Goal: Information Seeking & Learning: Understand process/instructions

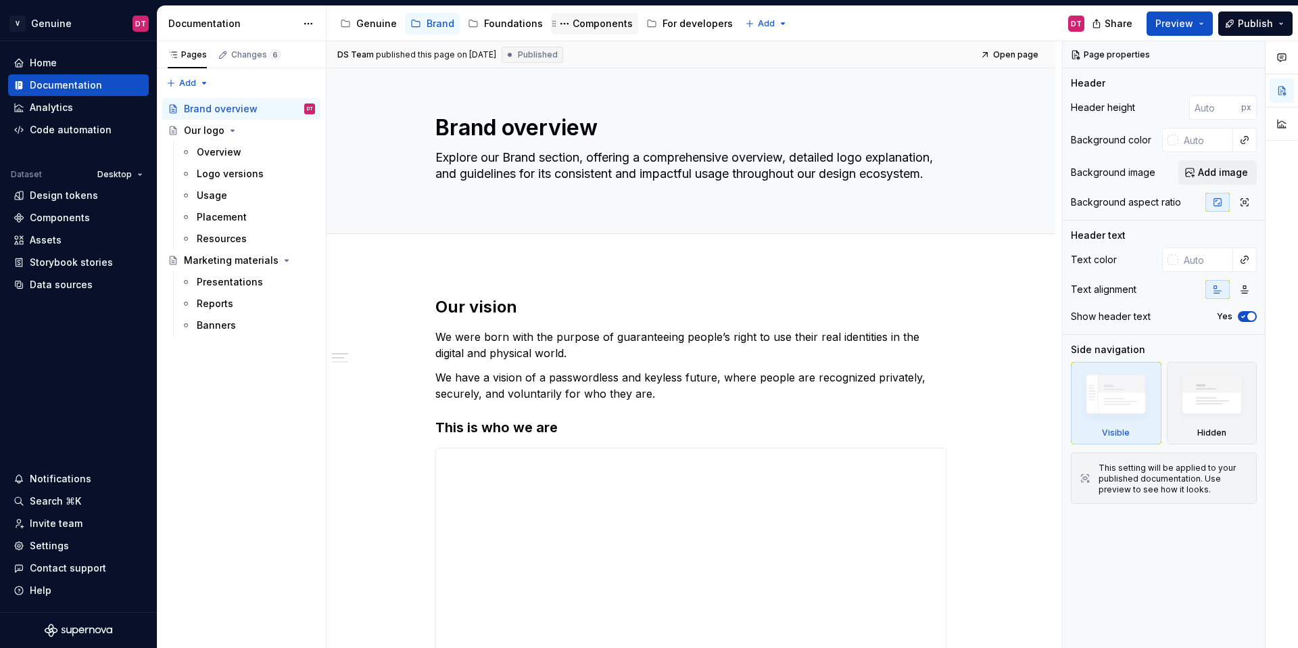
click at [610, 21] on div "Components" at bounding box center [602, 24] width 60 height 14
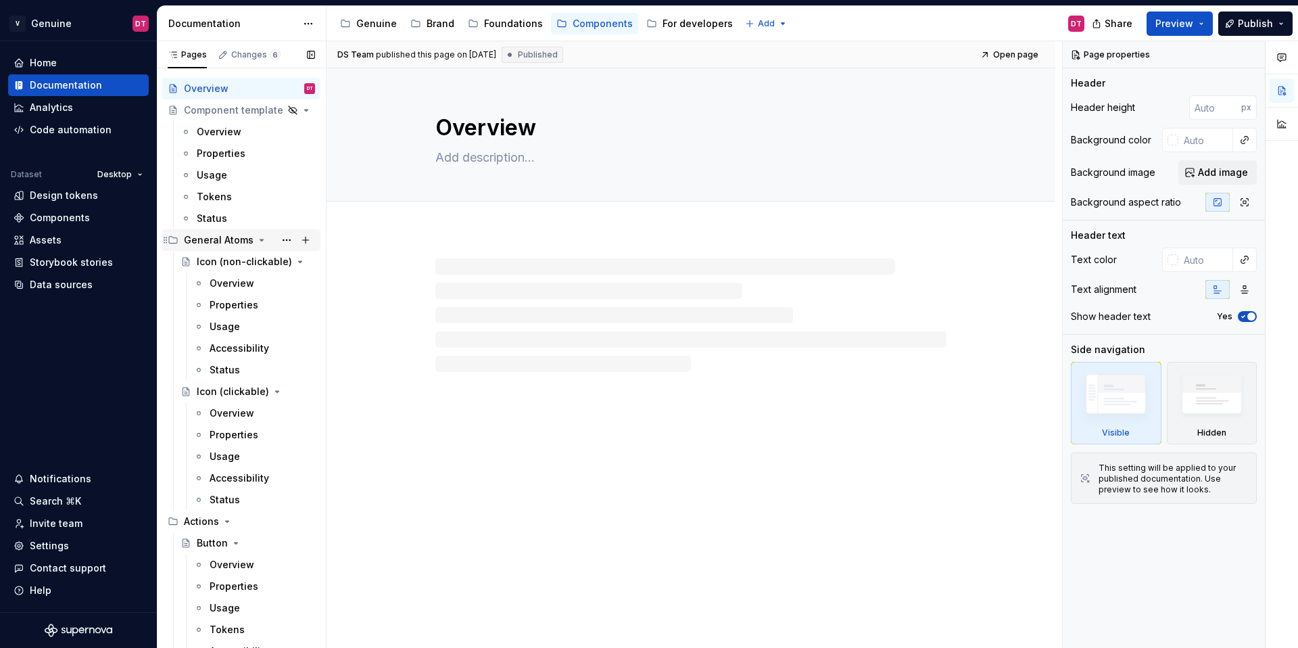
scroll to position [91, 0]
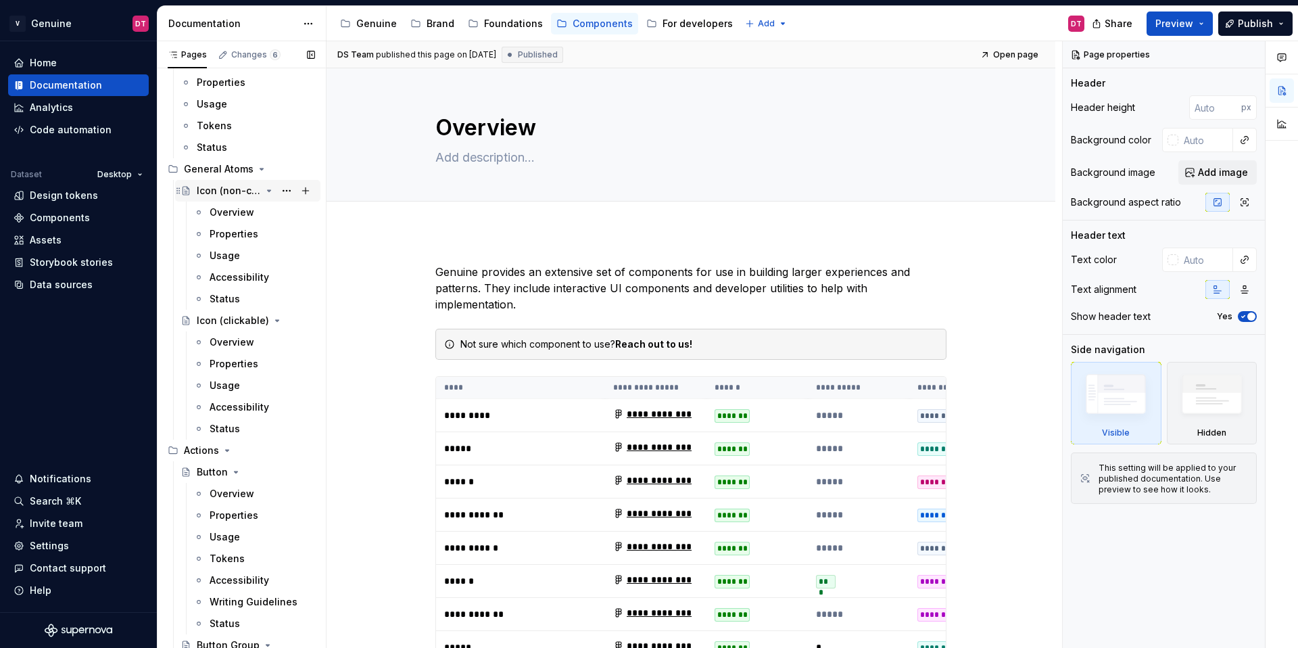
click at [239, 188] on div "Icon (non-clickable)" at bounding box center [229, 191] width 64 height 14
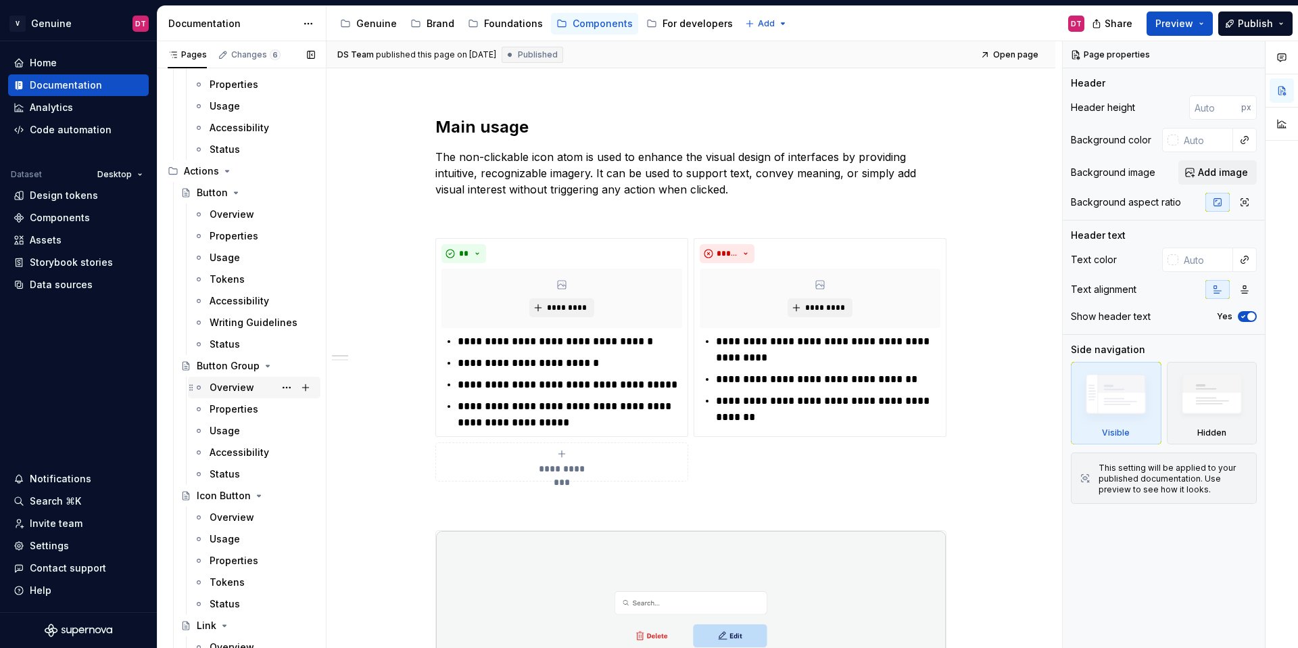
scroll to position [477, 0]
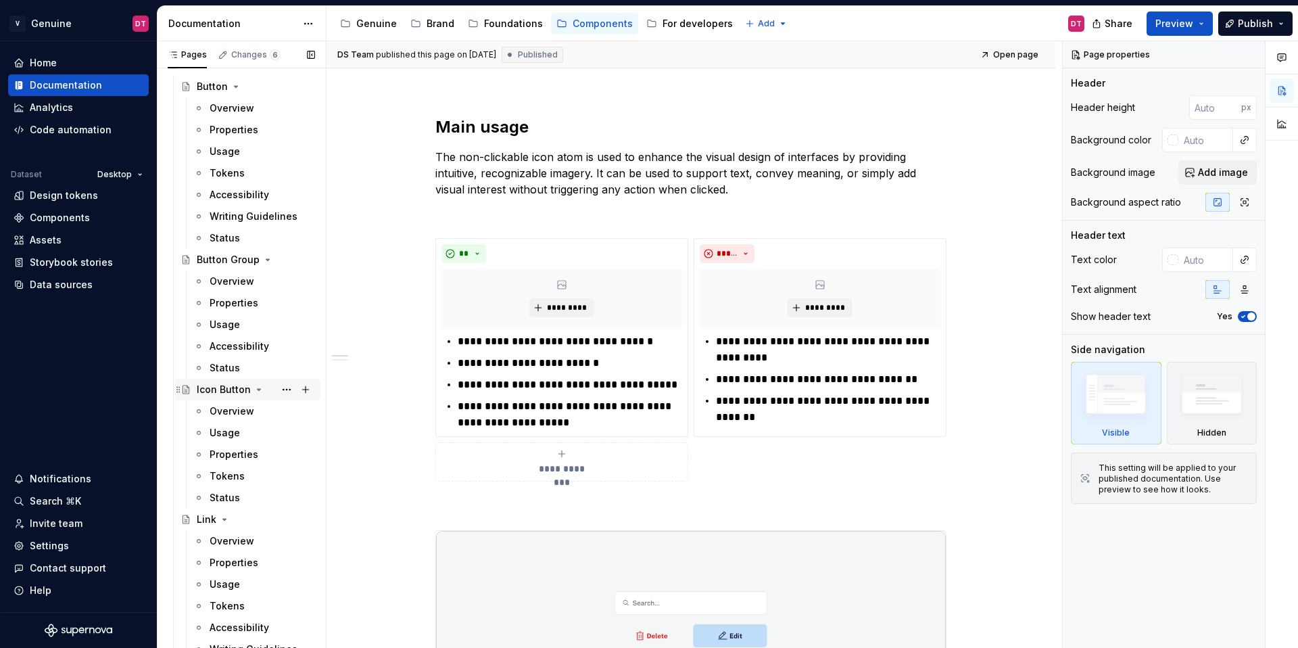
click at [233, 395] on div "Icon Button" at bounding box center [224, 390] width 54 height 14
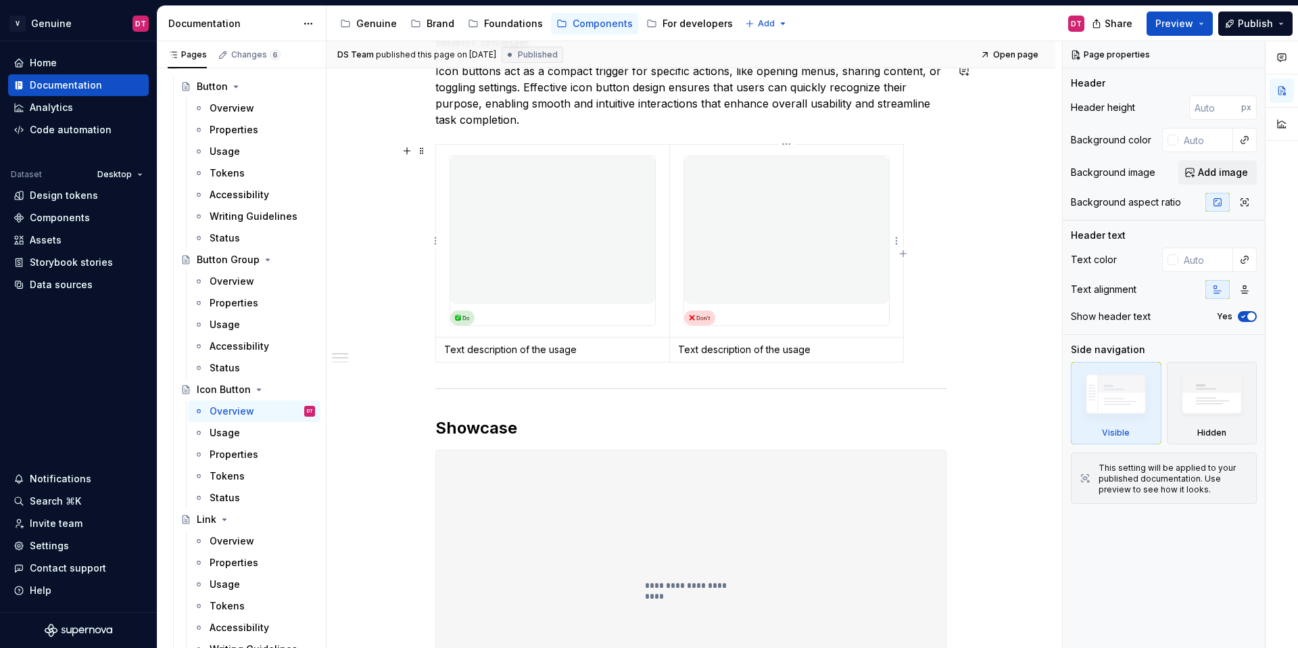
scroll to position [817, 0]
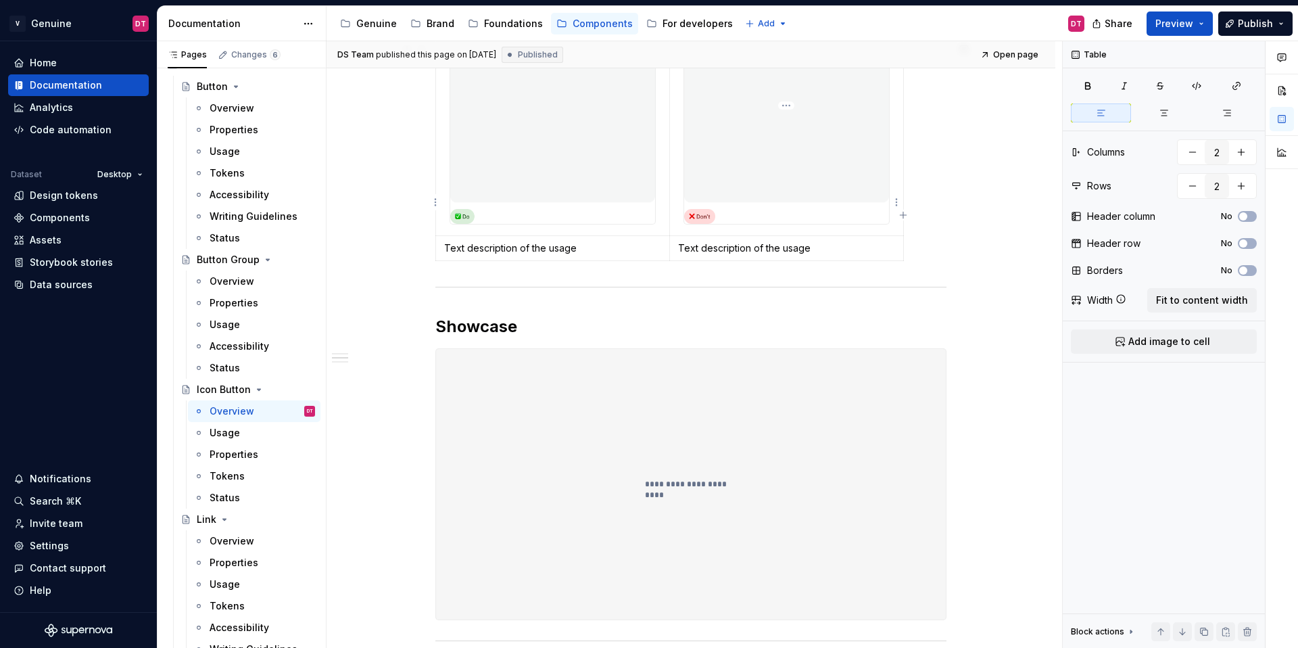
click at [679, 253] on p "Text description of the usage" at bounding box center [786, 248] width 217 height 14
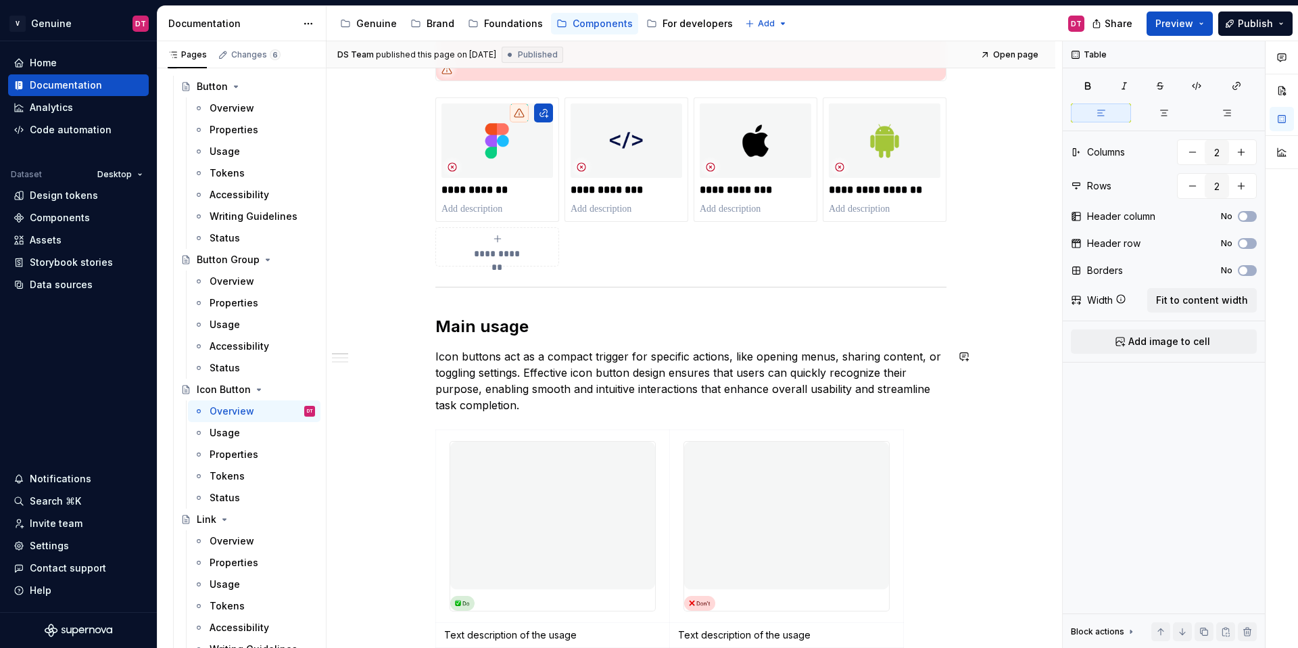
scroll to position [0, 0]
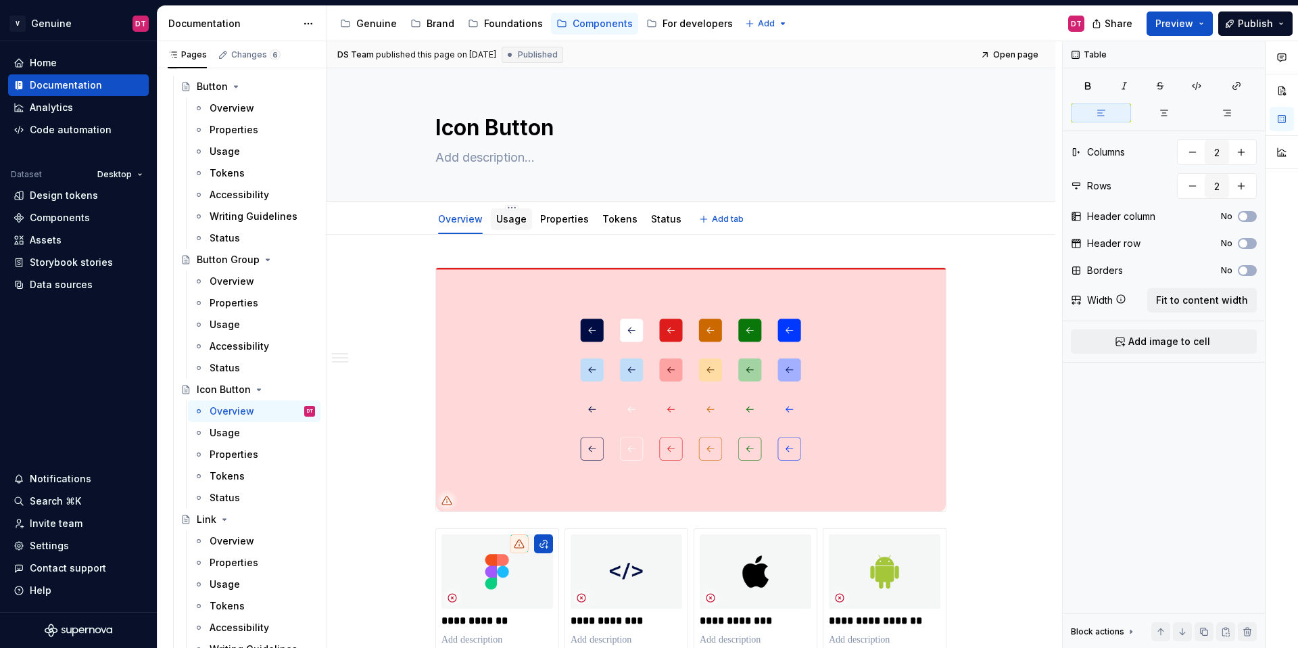
click at [514, 214] on link "Usage" at bounding box center [511, 218] width 30 height 11
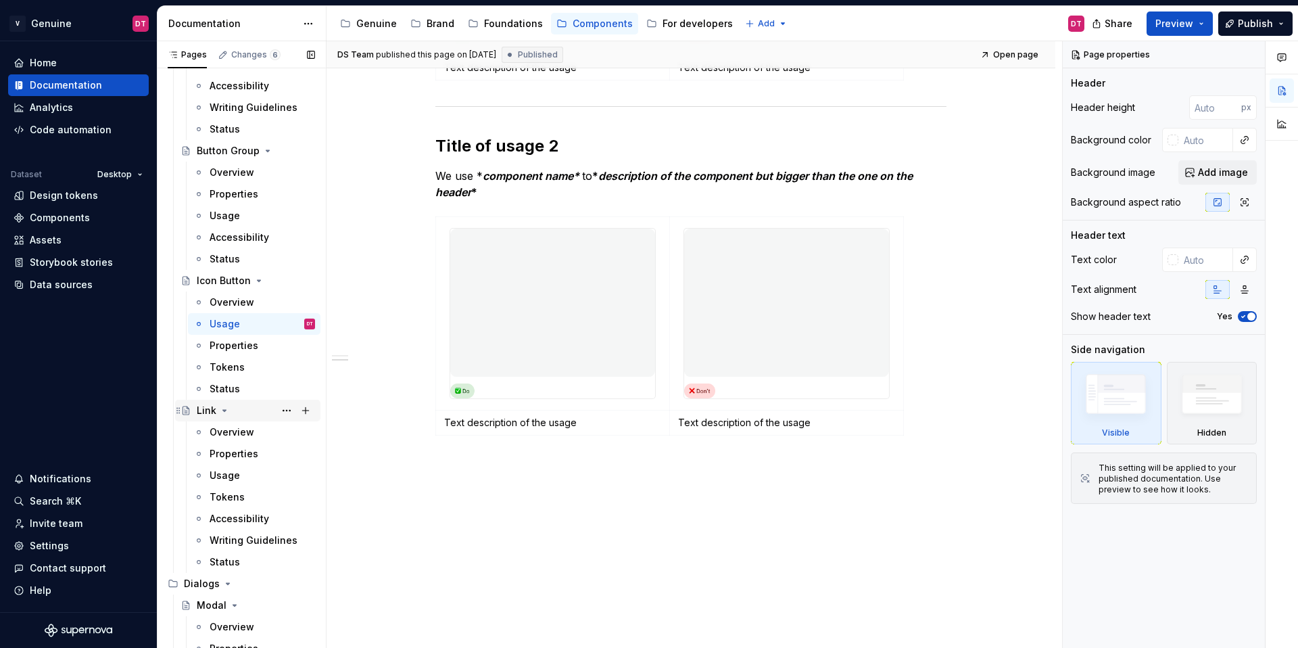
scroll to position [877, 0]
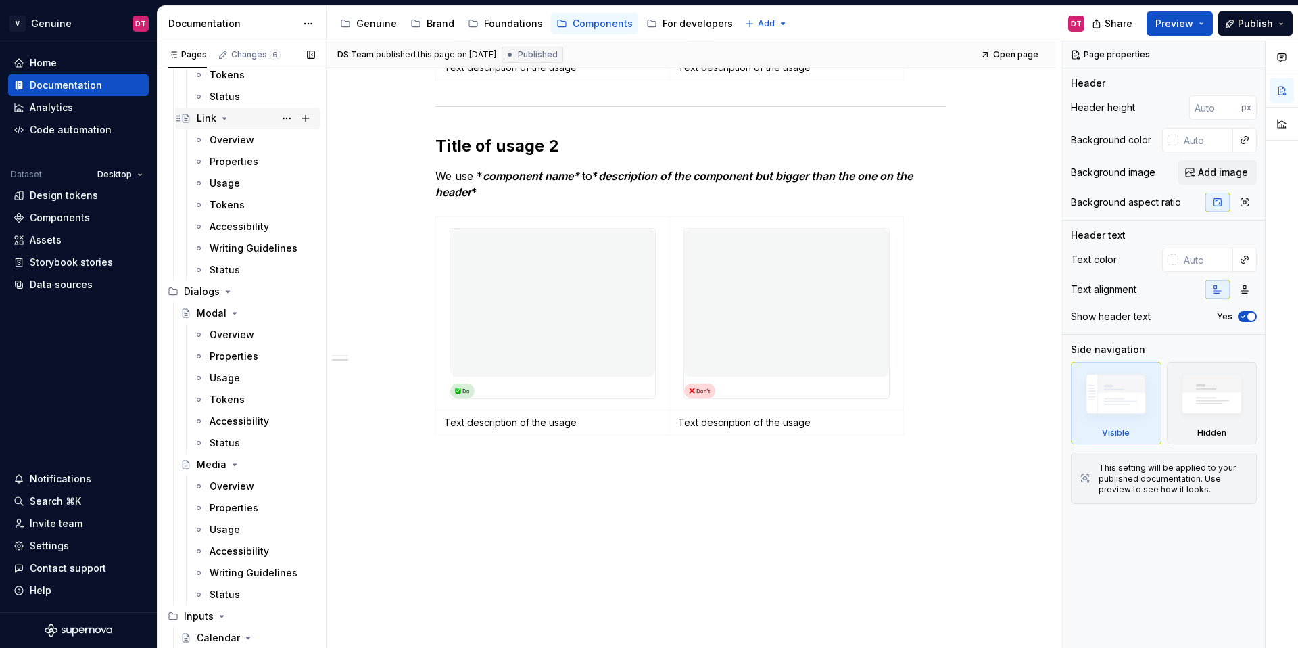
click at [220, 118] on icon "Page tree" at bounding box center [224, 118] width 11 height 11
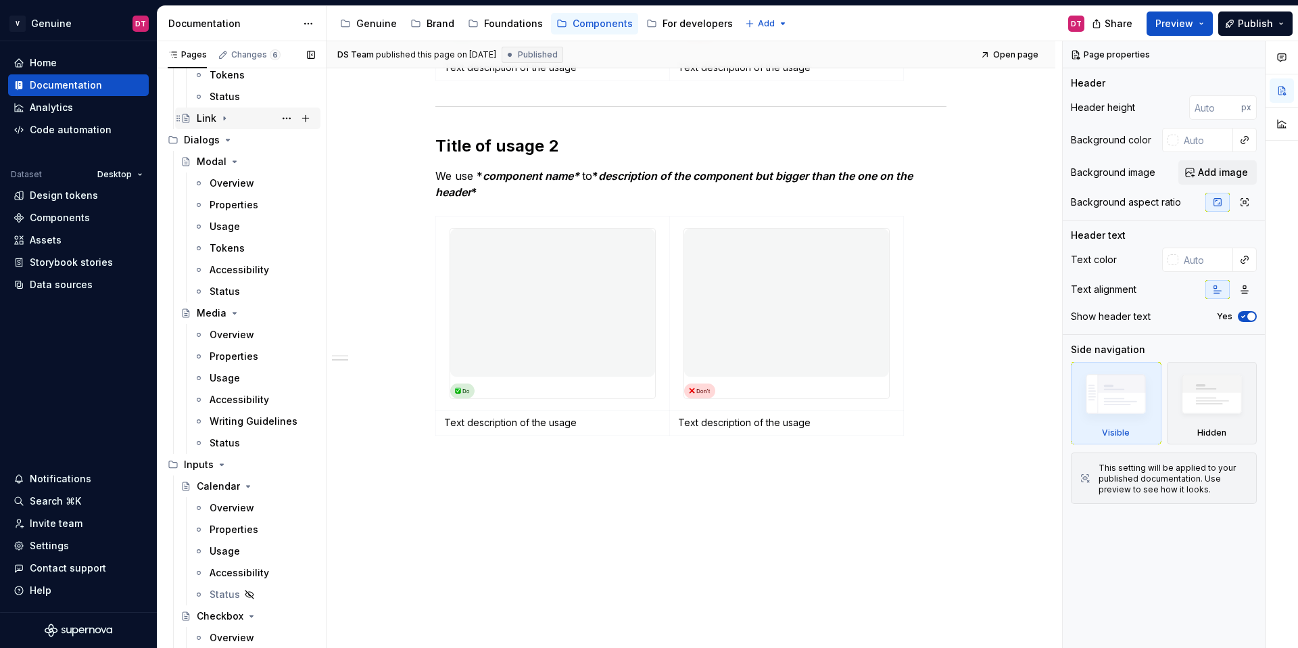
click at [214, 118] on div "Link" at bounding box center [207, 119] width 20 height 14
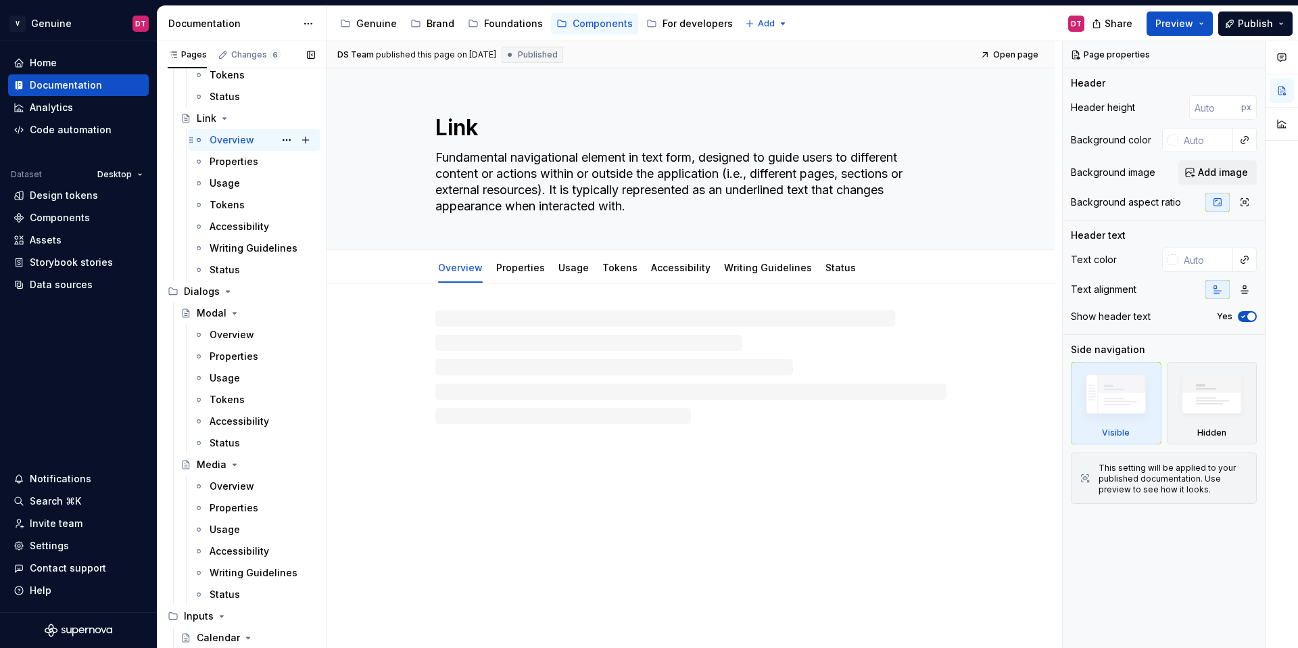
click at [222, 147] on div "Overview DT" at bounding box center [262, 139] width 105 height 19
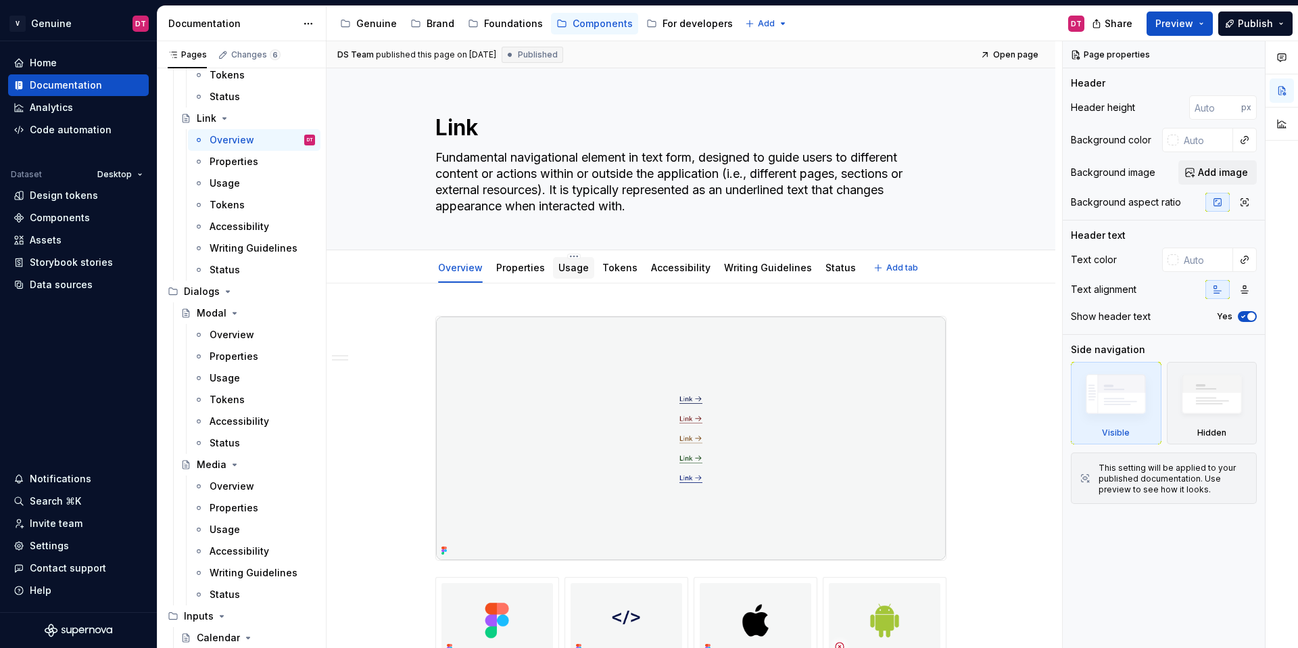
click at [575, 271] on link "Usage" at bounding box center [573, 267] width 30 height 11
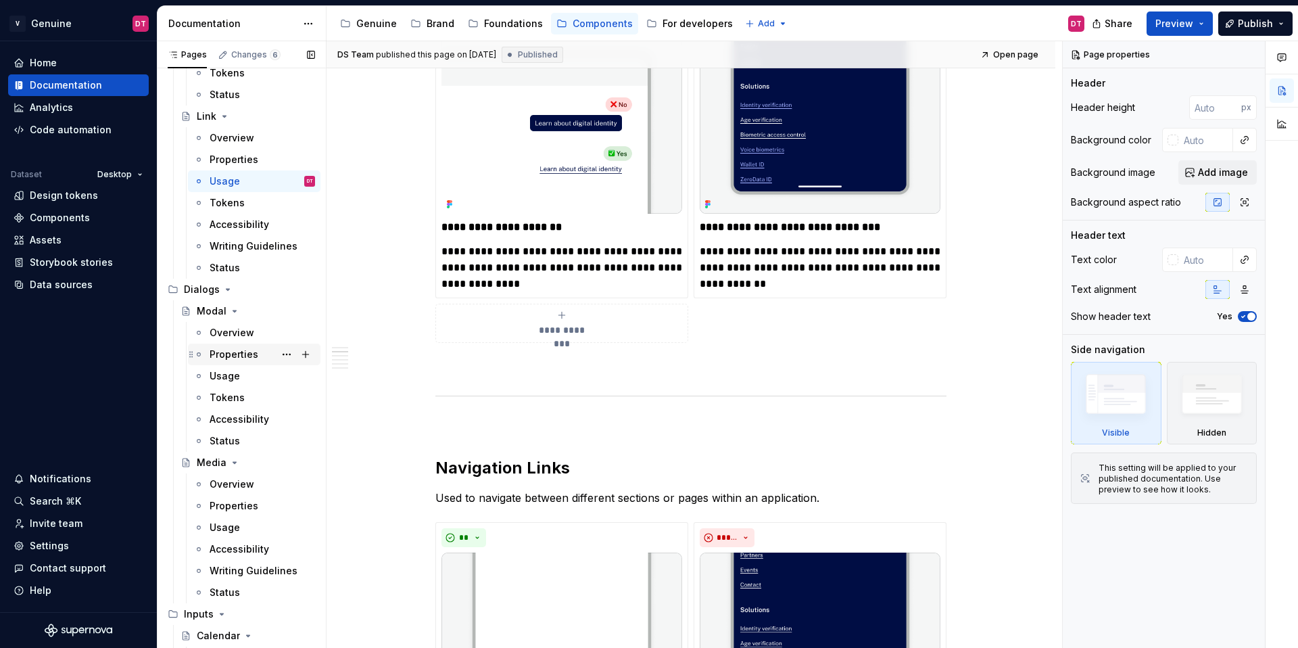
scroll to position [880, 0]
click at [233, 333] on div "Overview" at bounding box center [232, 332] width 45 height 14
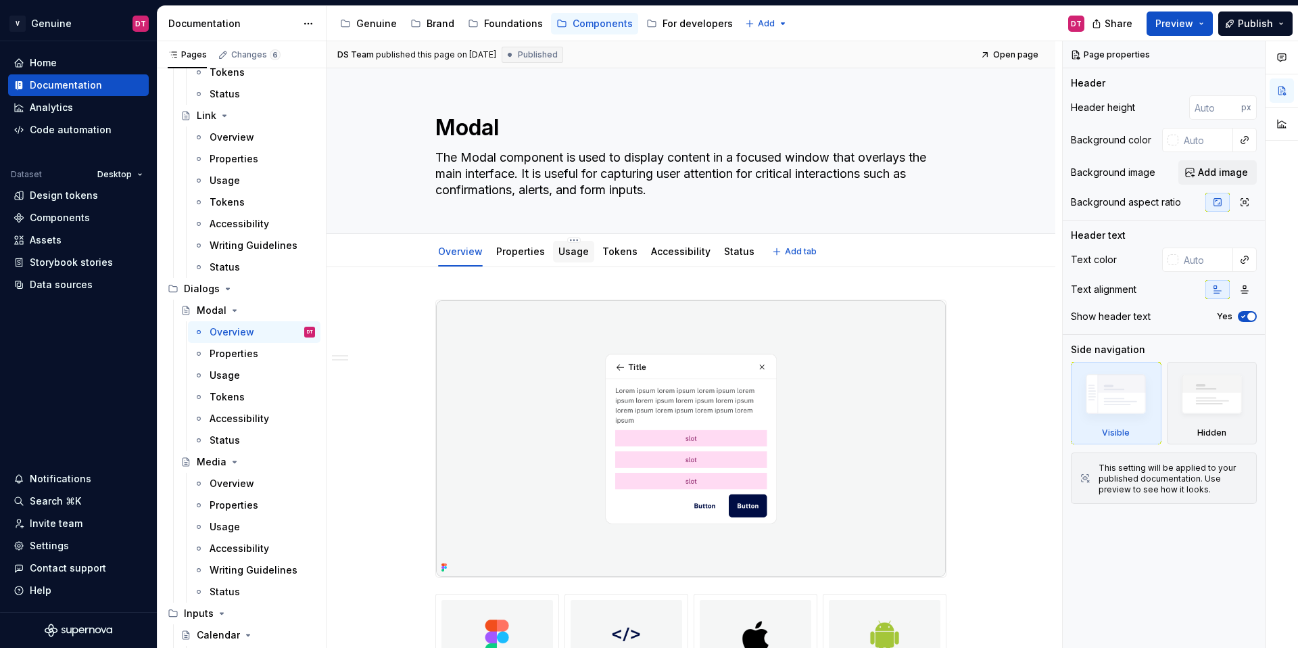
click at [553, 245] on div "Usage" at bounding box center [573, 252] width 41 height 22
click at [568, 259] on div "Usage" at bounding box center [573, 251] width 30 height 16
click at [561, 243] on div "Usage" at bounding box center [573, 251] width 30 height 16
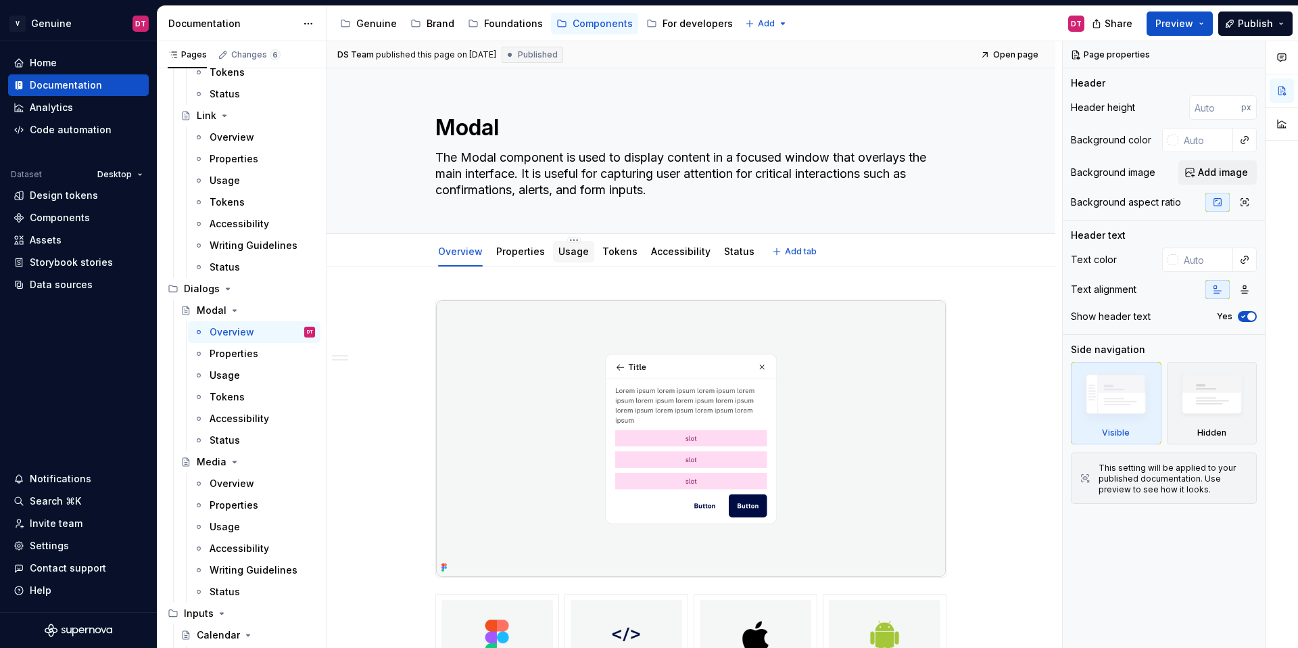
click at [579, 251] on link "Usage" at bounding box center [573, 250] width 30 height 11
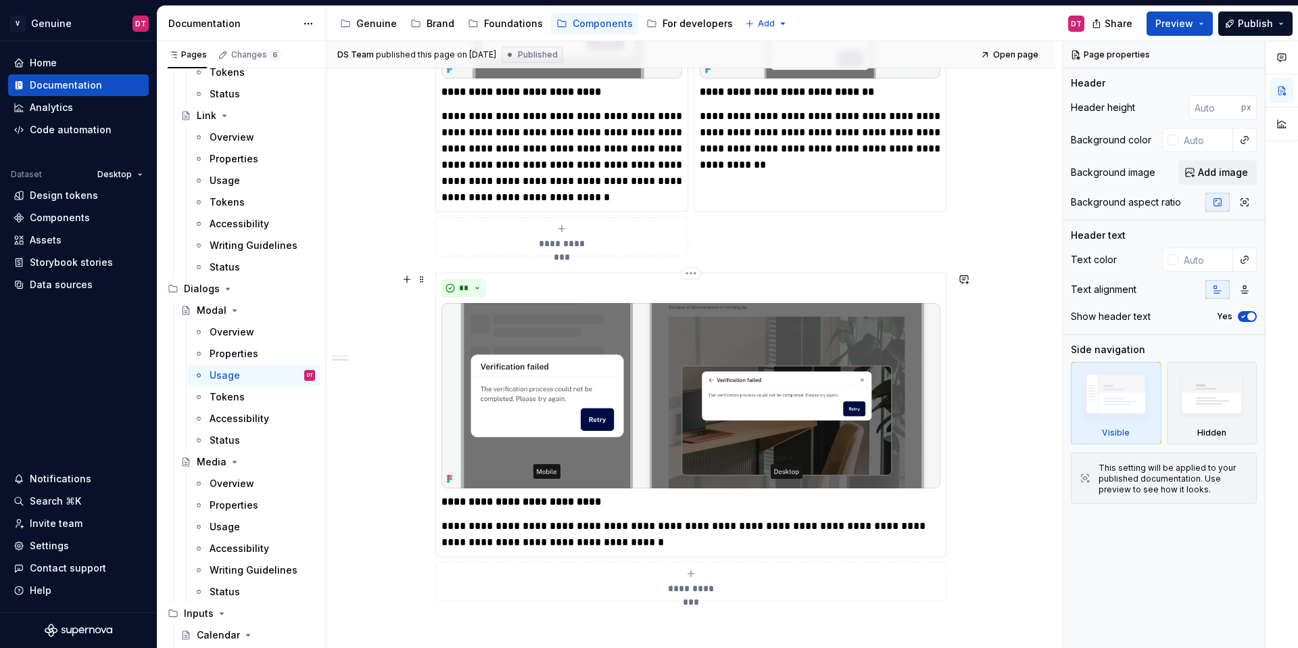
scroll to position [1432, 0]
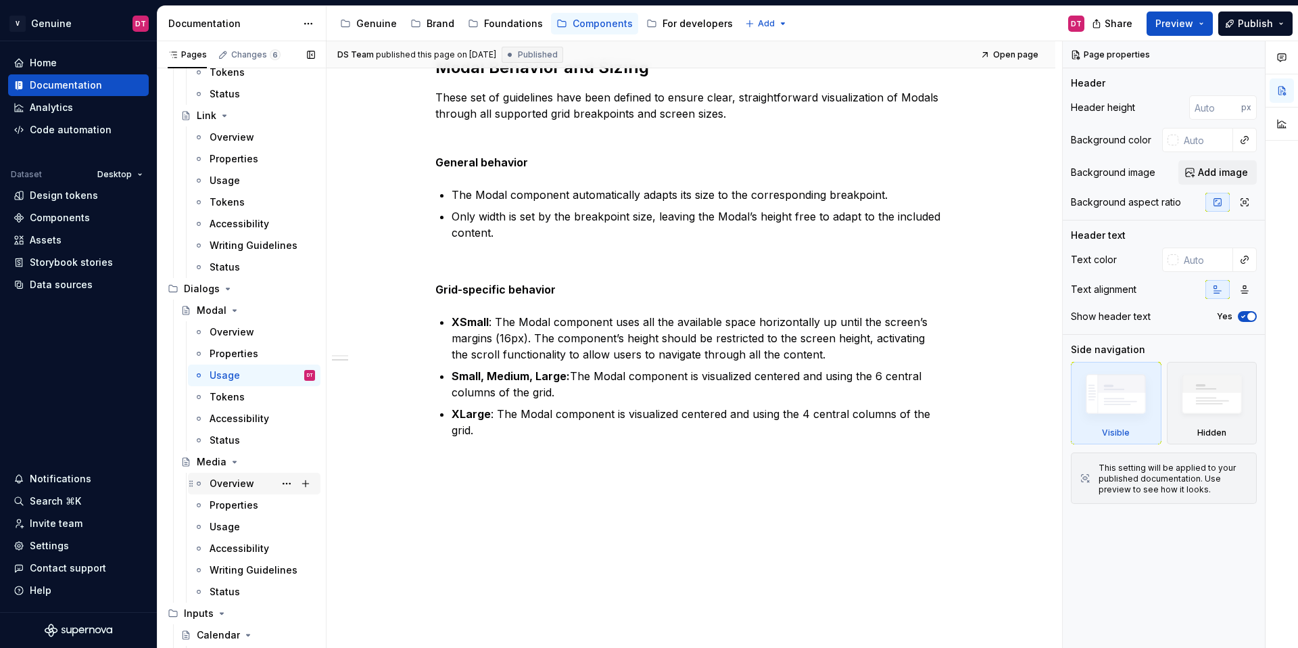
type textarea "*"
